Goal: Task Accomplishment & Management: Use online tool/utility

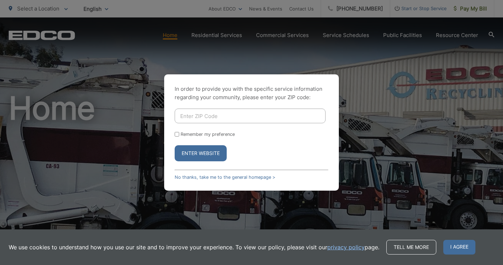
click at [219, 117] on input "Enter ZIP Code" at bounding box center [250, 116] width 151 height 15
type input "92029"
click at [204, 154] on button "Enter Website" at bounding box center [201, 153] width 52 height 16
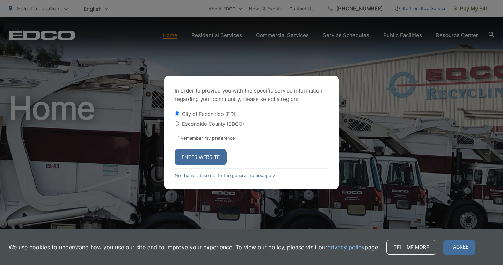
click at [176, 122] on input "Escondido County (EDCO)" at bounding box center [177, 123] width 5 height 5
radio input "true"
click at [203, 162] on button "Enter Website" at bounding box center [201, 157] width 52 height 16
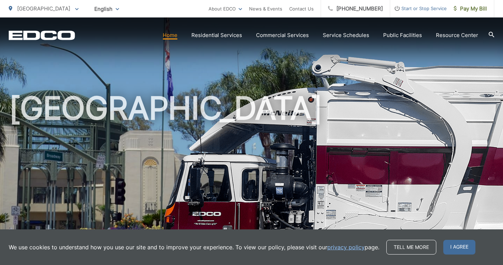
click at [425, 9] on span "Start or Stop Service" at bounding box center [418, 8] width 57 height 8
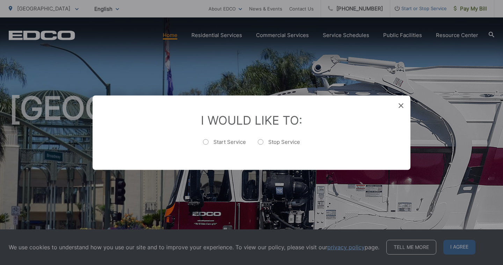
click at [400, 107] on icon at bounding box center [401, 105] width 5 height 5
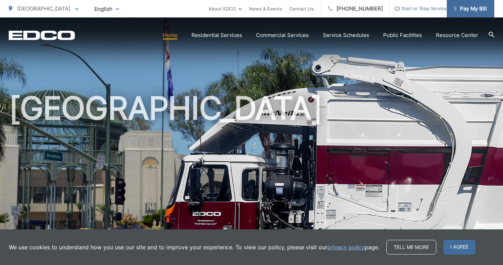
click at [466, 6] on span "Pay My Bill" at bounding box center [470, 9] width 33 height 8
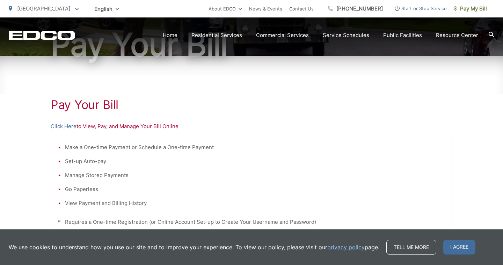
scroll to position [102, 0]
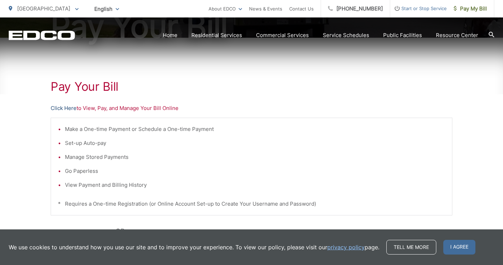
click at [64, 109] on link "Click Here" at bounding box center [64, 108] width 26 height 8
